Goal: Navigation & Orientation: Find specific page/section

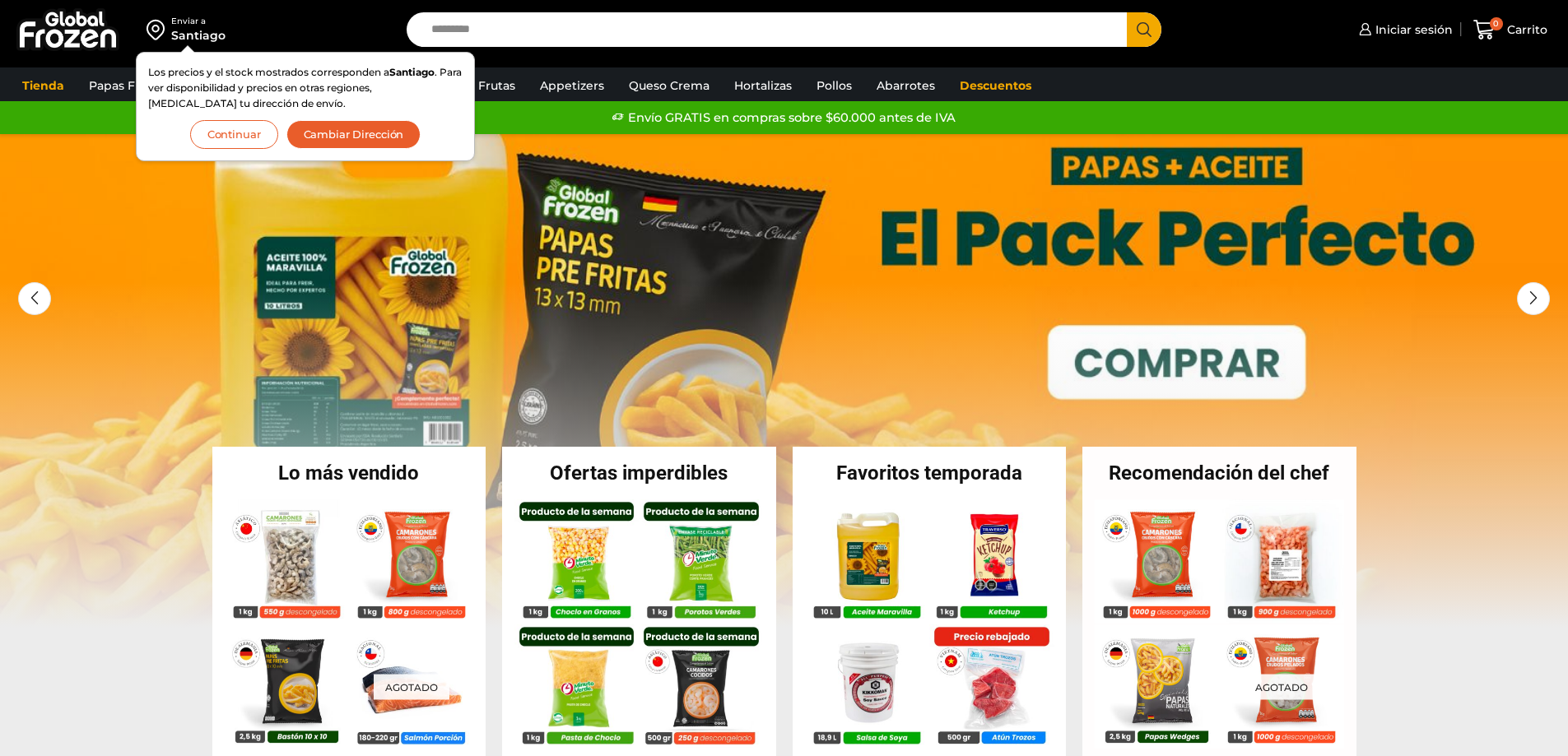
click at [233, 131] on button "Continuar" at bounding box center [234, 134] width 88 height 29
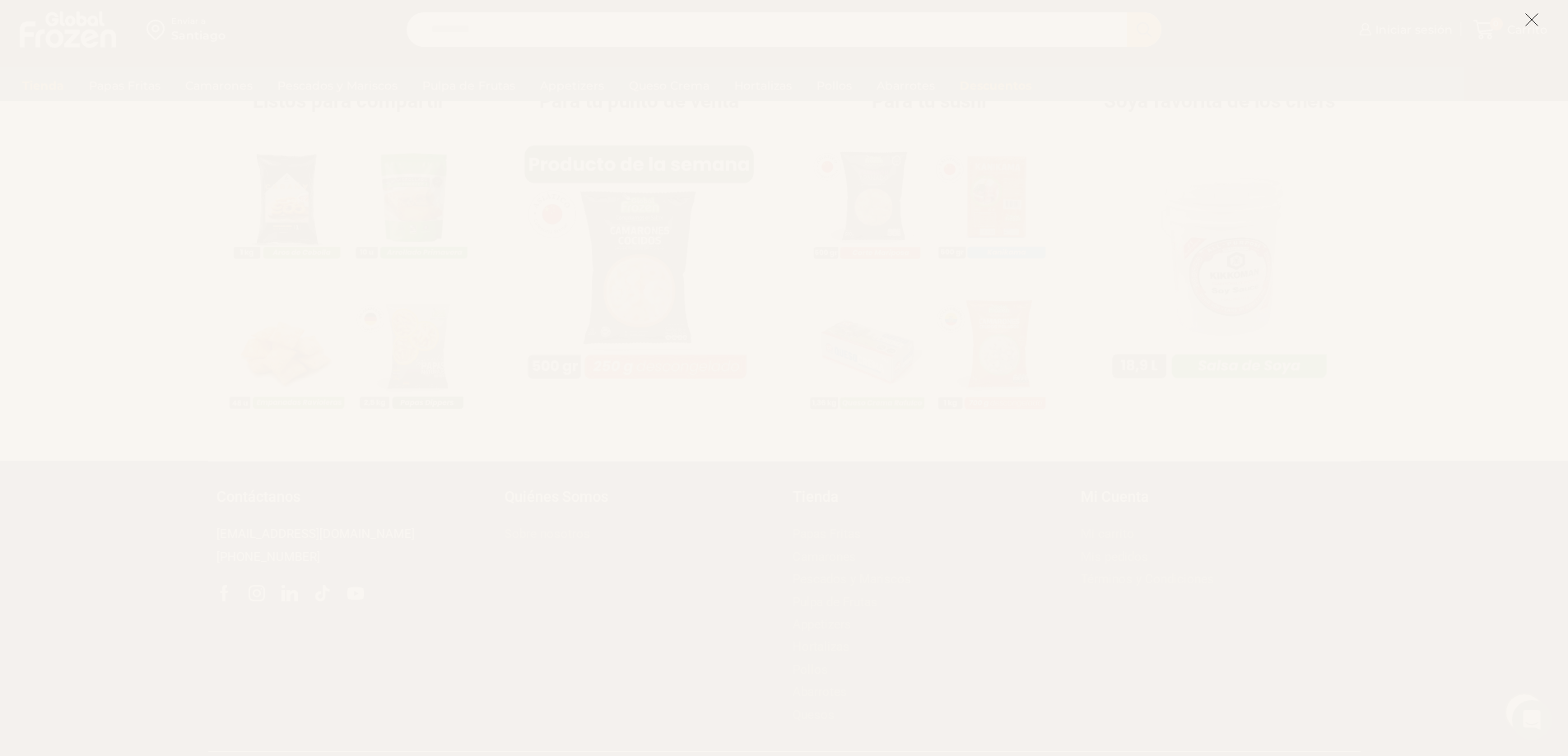
scroll to position [1665, 0]
click at [1529, 17] on line at bounding box center [1532, 20] width 11 height 11
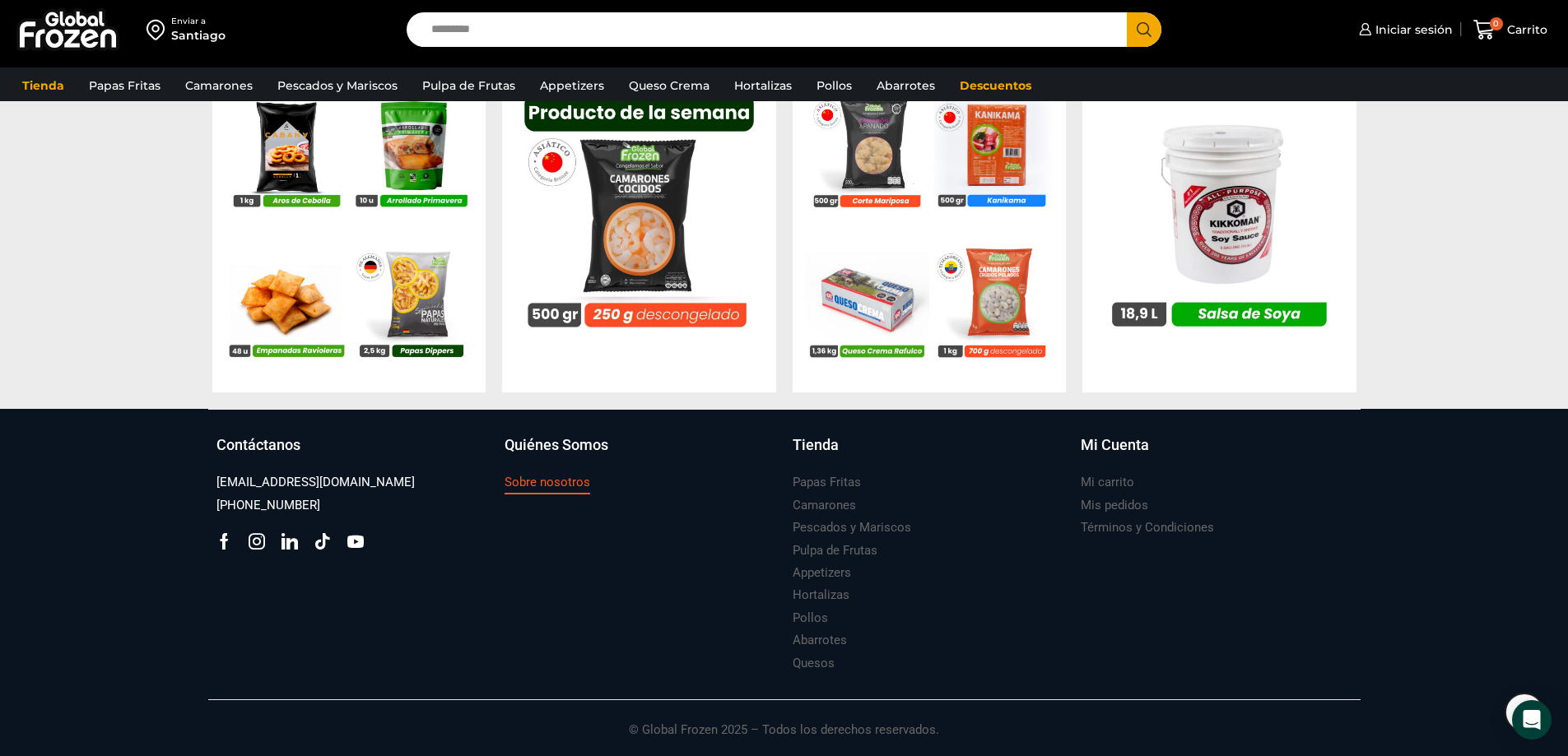
click at [548, 479] on h3 "Sobre nosotros" at bounding box center [547, 482] width 86 height 17
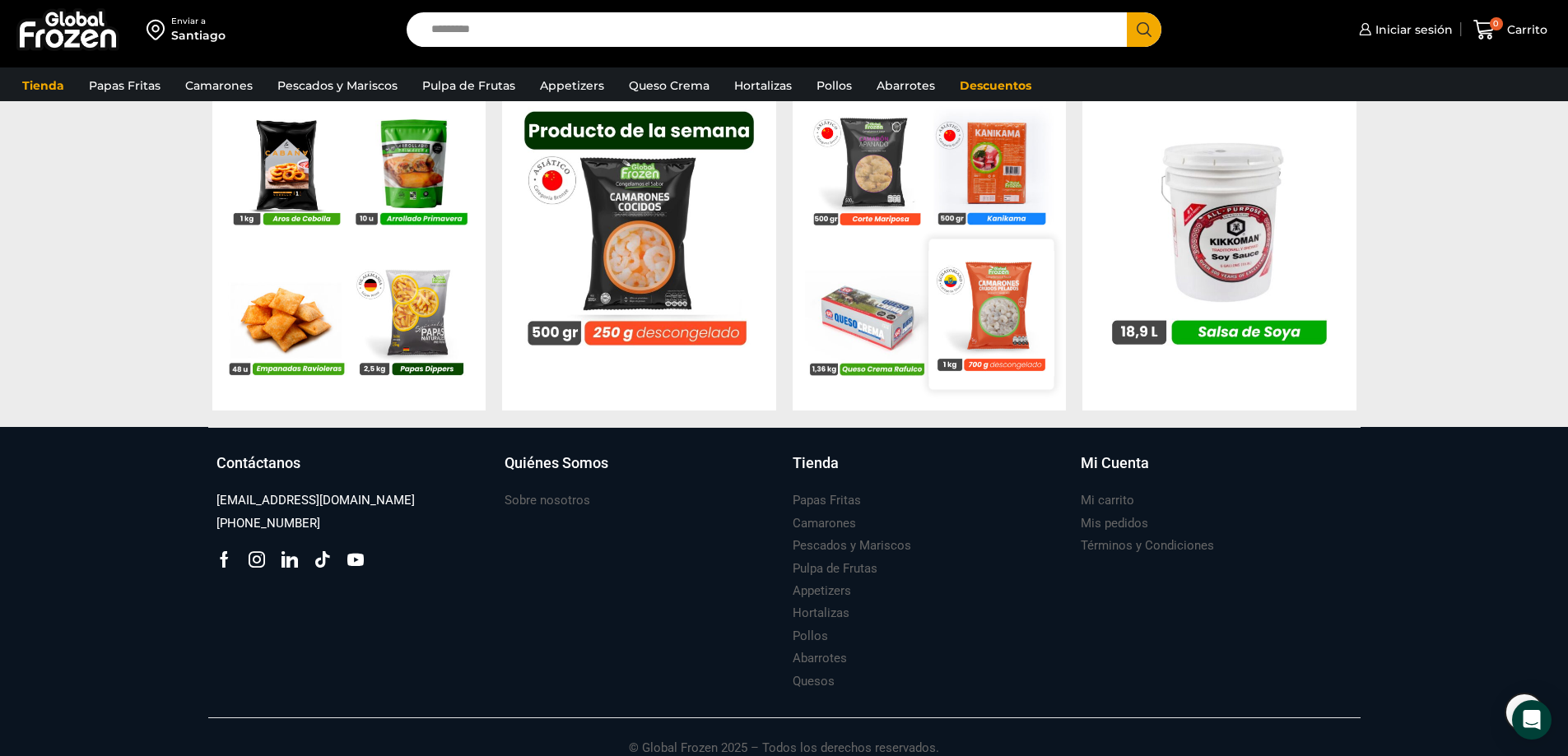
scroll to position [1665, 0]
